Goal: Use online tool/utility: Use online tool/utility

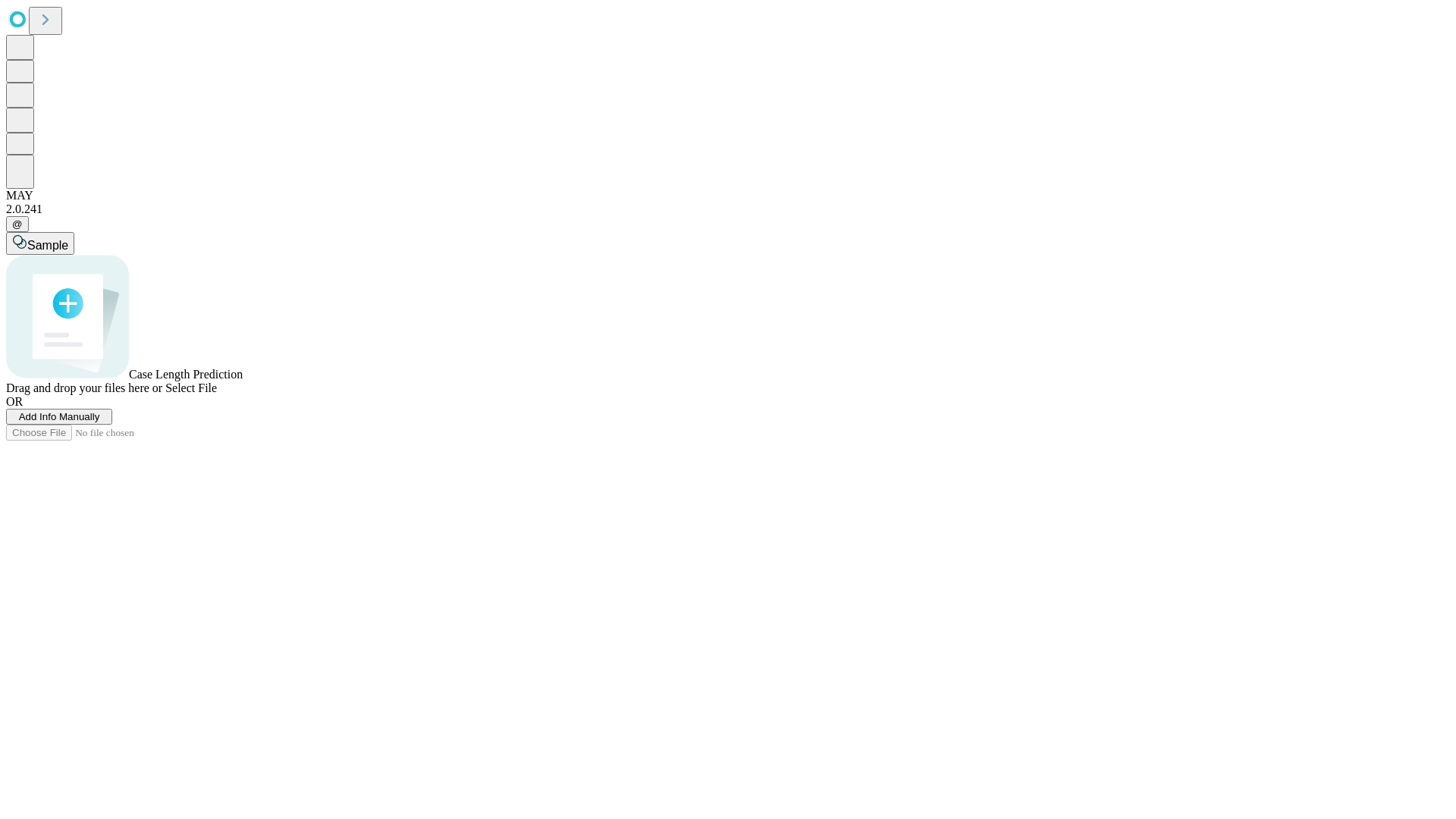
click at [217, 394] on span "Select File" at bounding box center [192, 387] width 52 height 13
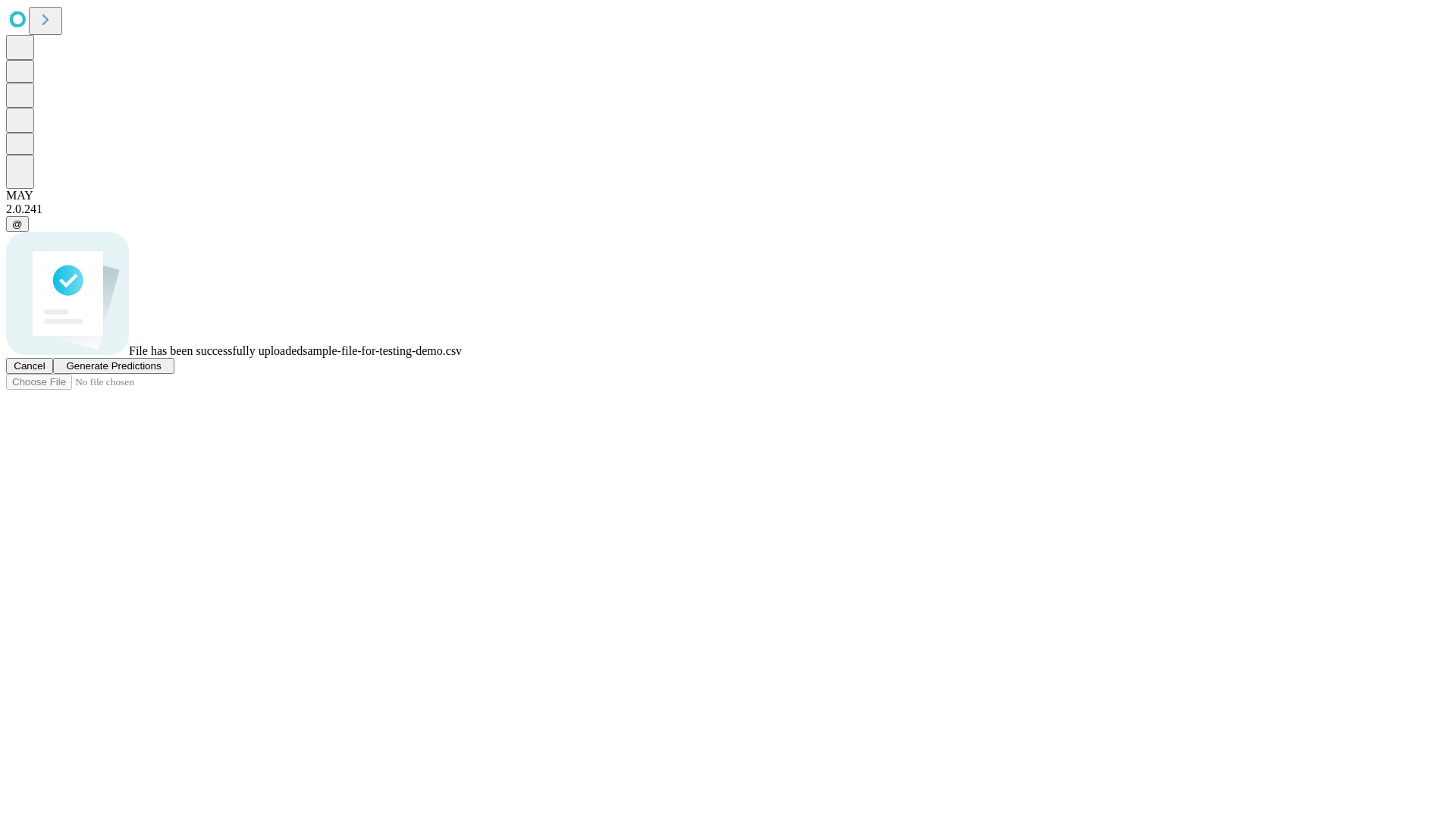
click at [161, 371] on span "Generate Predictions" at bounding box center [113, 366] width 95 height 12
